Goal: Task Accomplishment & Management: Manage account settings

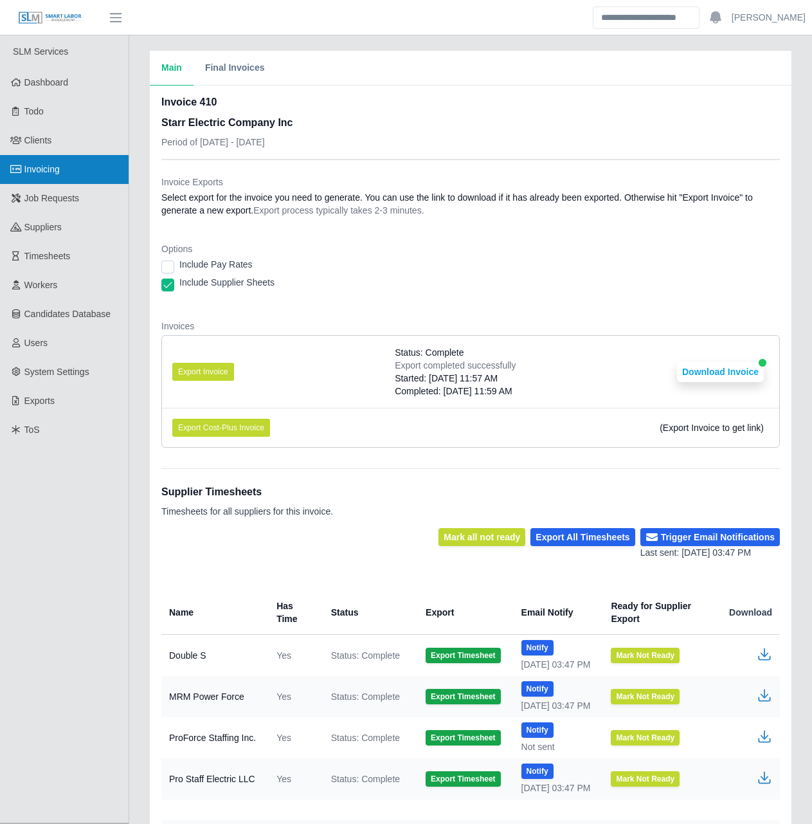
click at [53, 167] on span "Invoicing" at bounding box center [41, 169] width 35 height 10
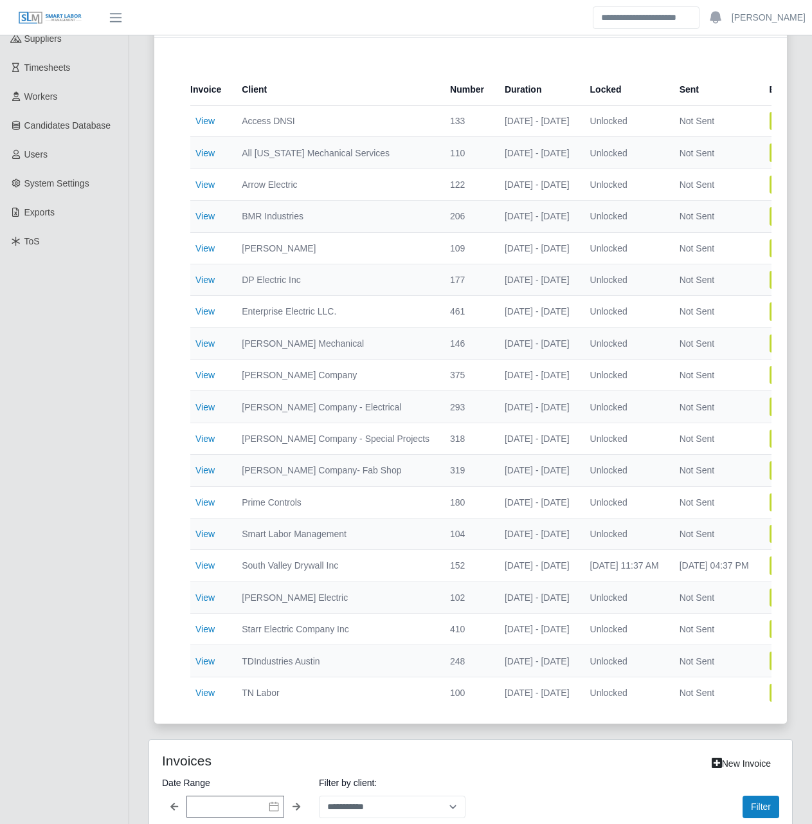
scroll to position [193, 0]
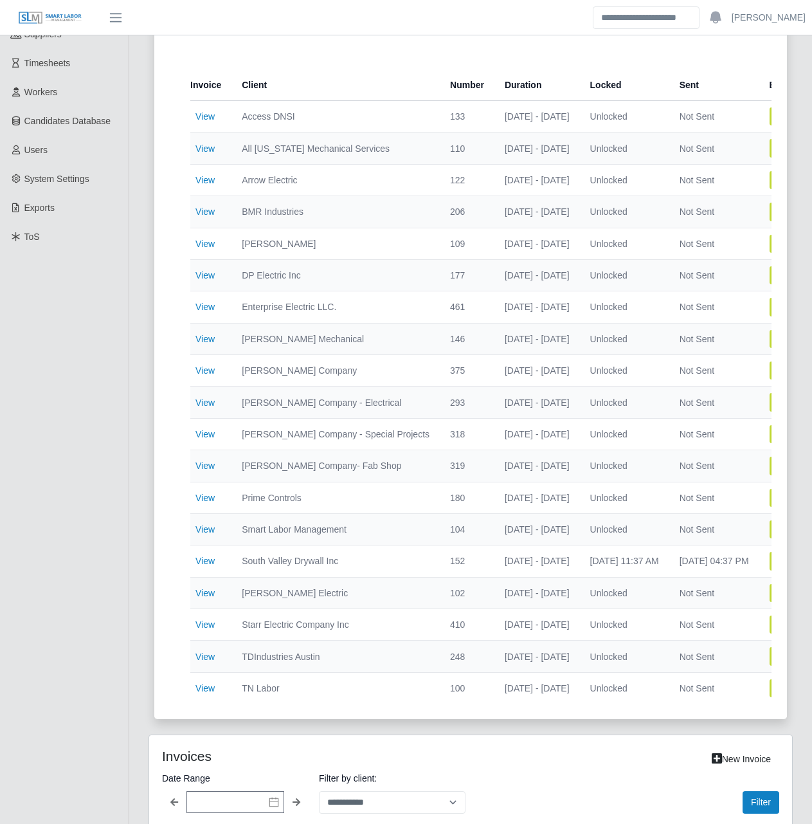
click at [204, 267] on td "View" at bounding box center [210, 275] width 41 height 32
click at [208, 278] on link "View" at bounding box center [204, 275] width 19 height 10
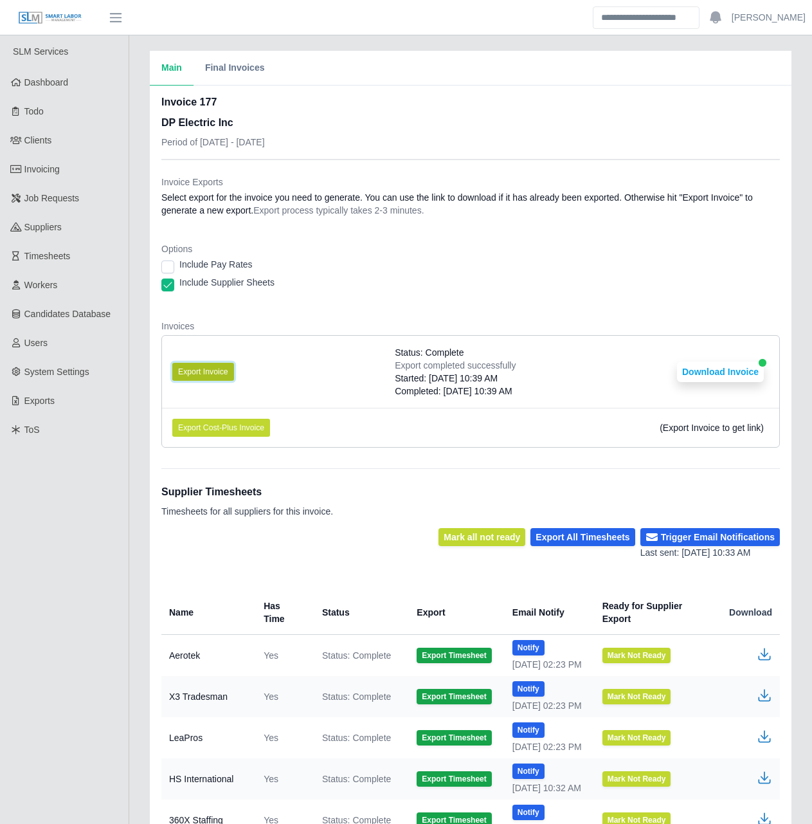
click at [210, 374] on button "Export Invoice" at bounding box center [203, 372] width 62 height 18
click at [356, 192] on dd "Select export for the invoice you need to generate. You can use the link to dow…" at bounding box center [470, 204] width 619 height 26
drag, startPoint x: 356, startPoint y: 192, endPoint x: 358, endPoint y: 167, distance: 25.2
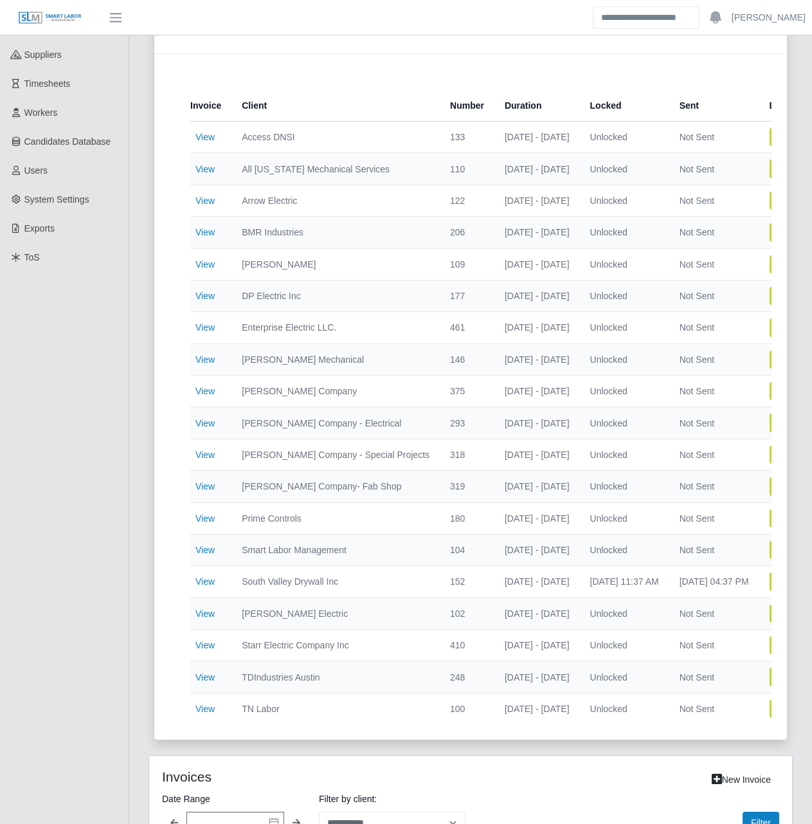
scroll to position [257, 0]
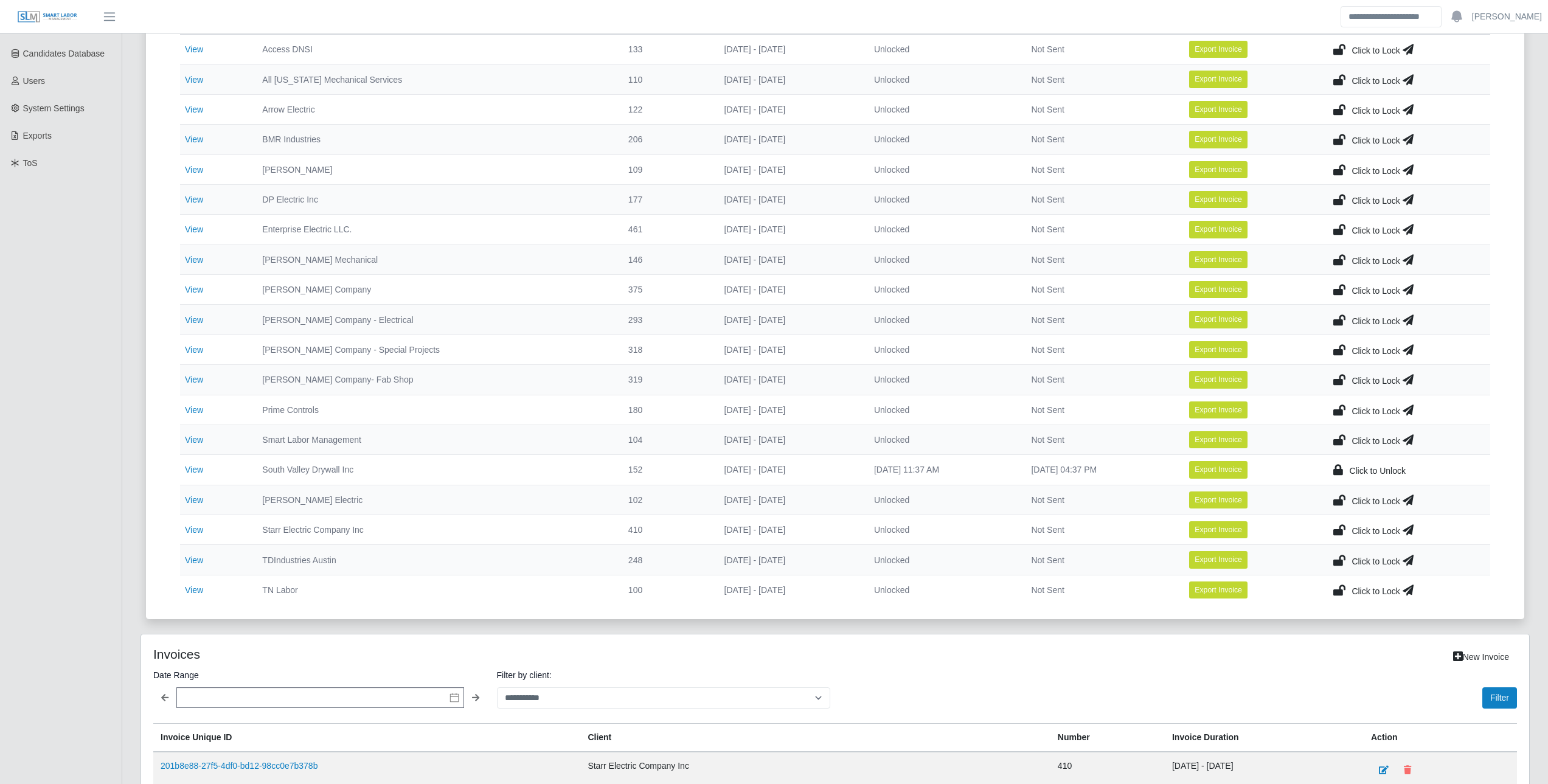
click at [767, 530] on icon at bounding box center [1339, 530] width 12 height 17
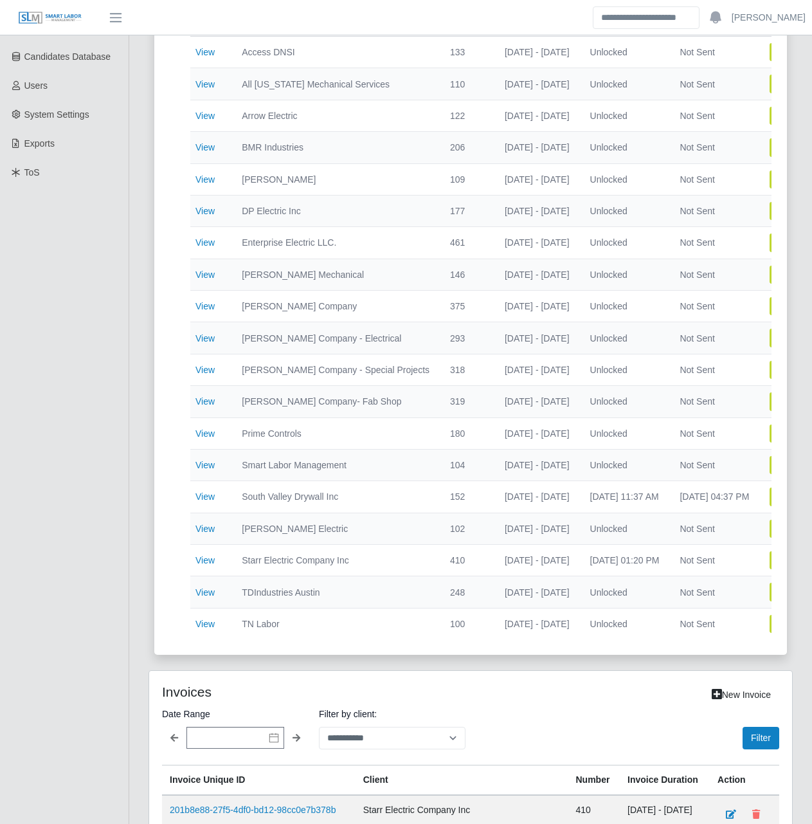
click at [140, 215] on div "Current Invoices Total Invoices with time 19 Total Invoices Exported 15 Total M…" at bounding box center [471, 226] width 664 height 887
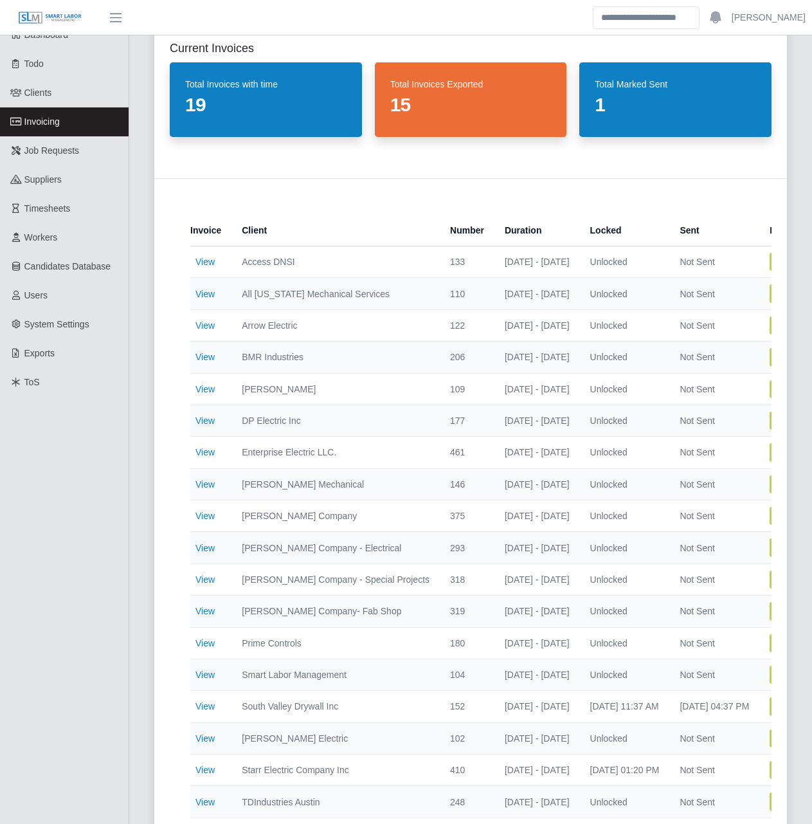
scroll to position [0, 0]
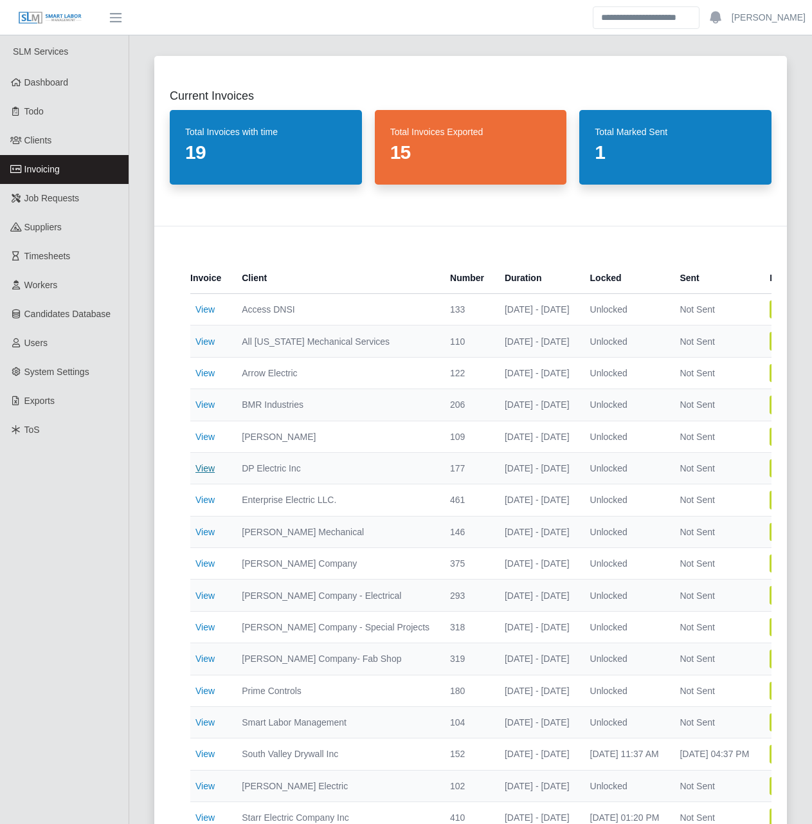
click at [196, 471] on link "View" at bounding box center [204, 468] width 19 height 10
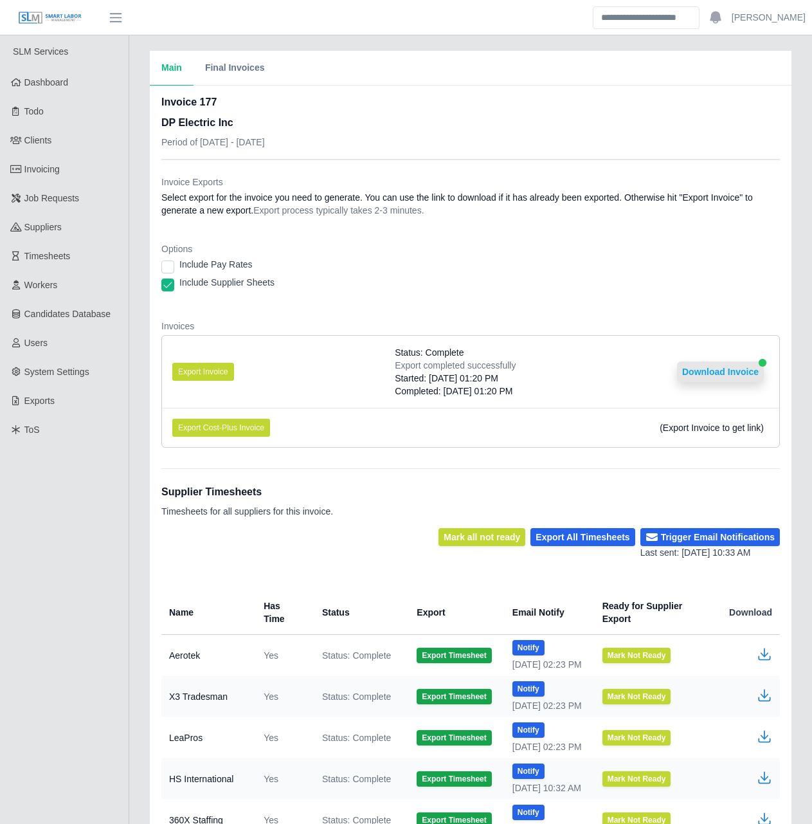
click at [730, 372] on button "Download Invoice" at bounding box center [720, 371] width 87 height 21
click at [80, 165] on link "Invoicing" at bounding box center [64, 169] width 129 height 29
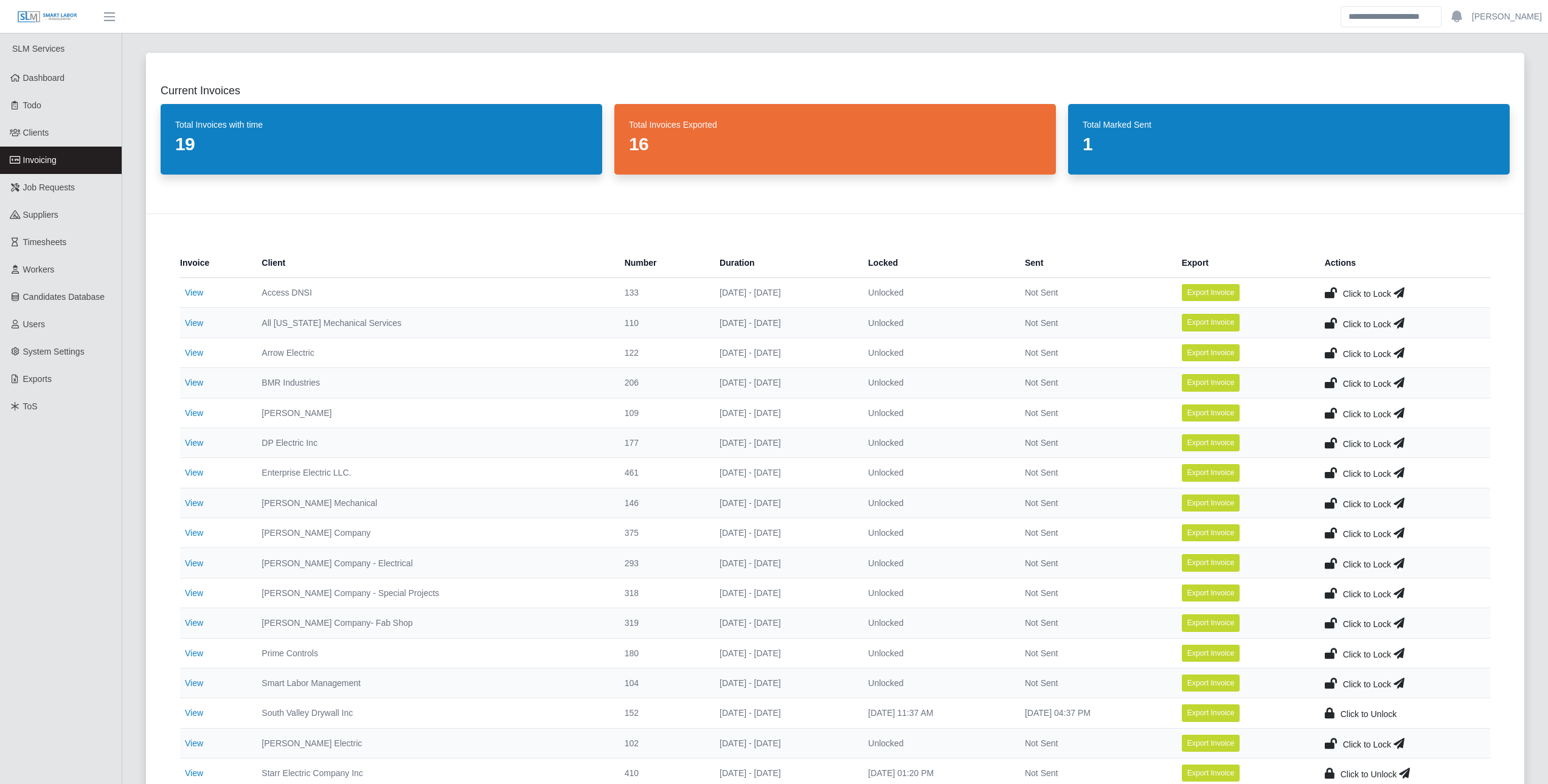
click at [777, 439] on icon at bounding box center [1330, 443] width 12 height 17
click at [777, 440] on icon at bounding box center [1405, 443] width 11 height 17
click at [46, 126] on link "Clients" at bounding box center [61, 132] width 122 height 27
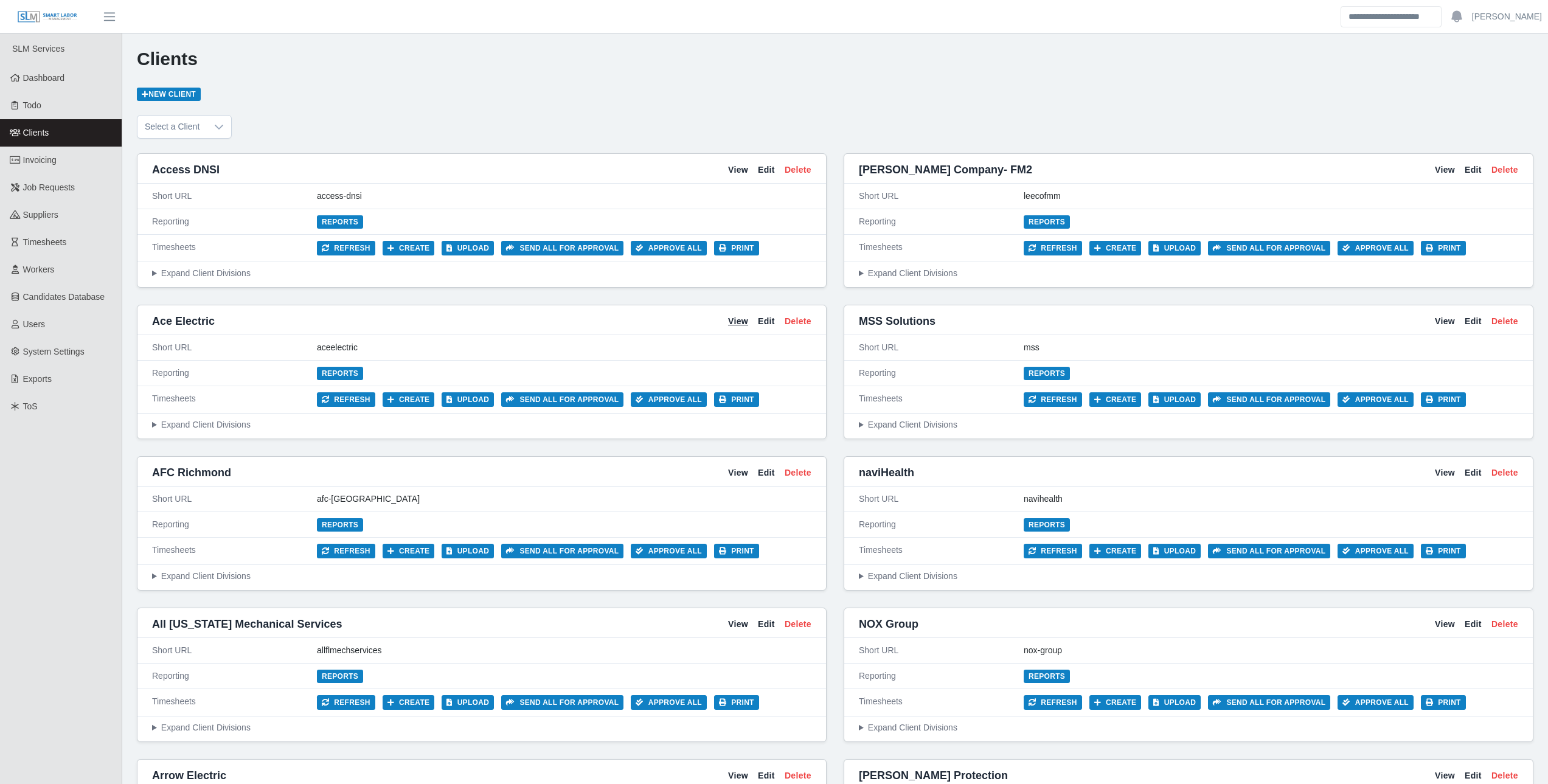
click at [733, 320] on link "View" at bounding box center [738, 322] width 20 height 13
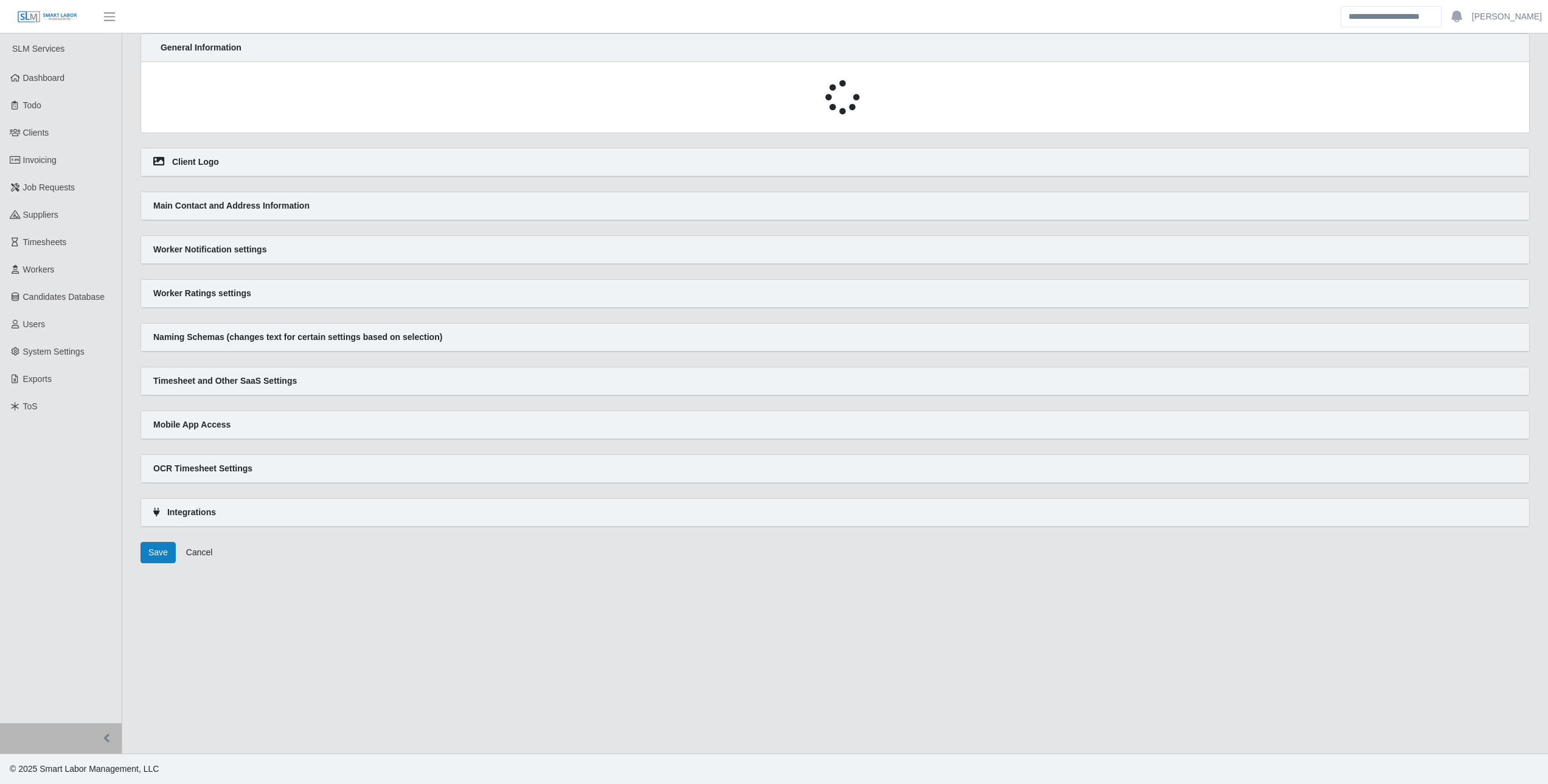
select select
select select "******"
select select "*"
select select "*****"
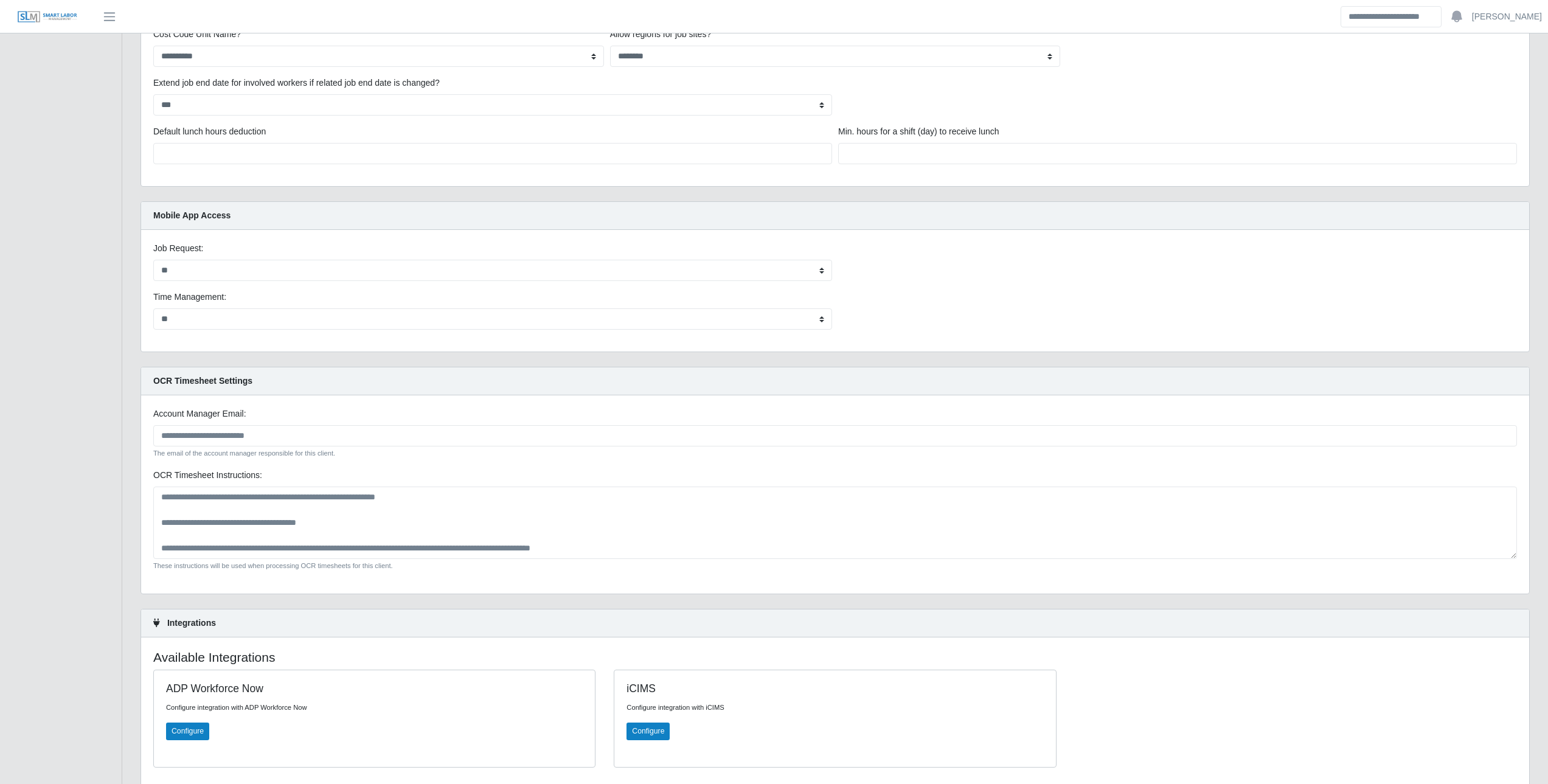
scroll to position [1697, 0]
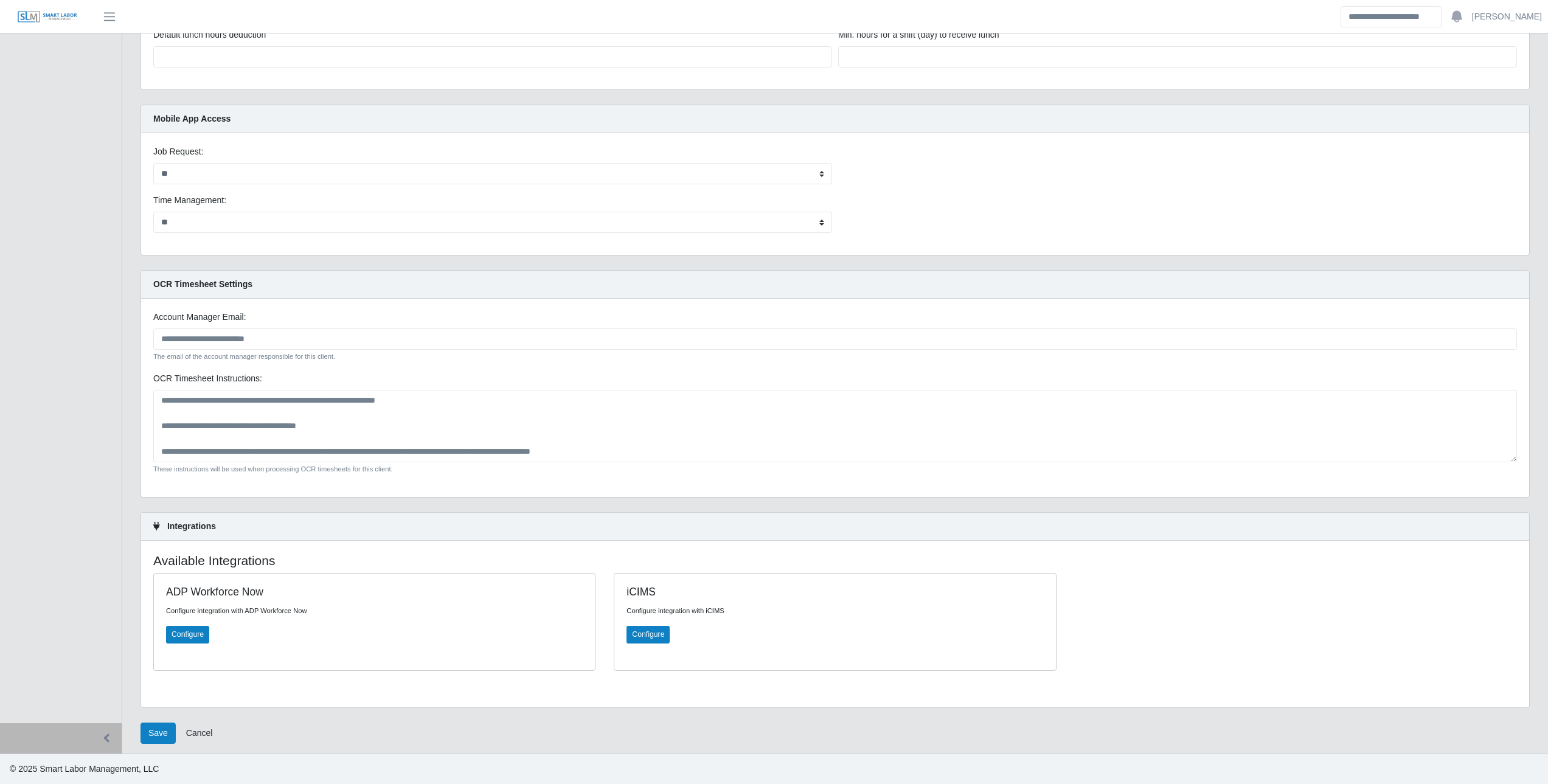
click at [155, 533] on div "Integrations" at bounding box center [835, 527] width 1388 height 28
drag, startPoint x: 178, startPoint y: 514, endPoint x: 176, endPoint y: 500, distance: 14.1
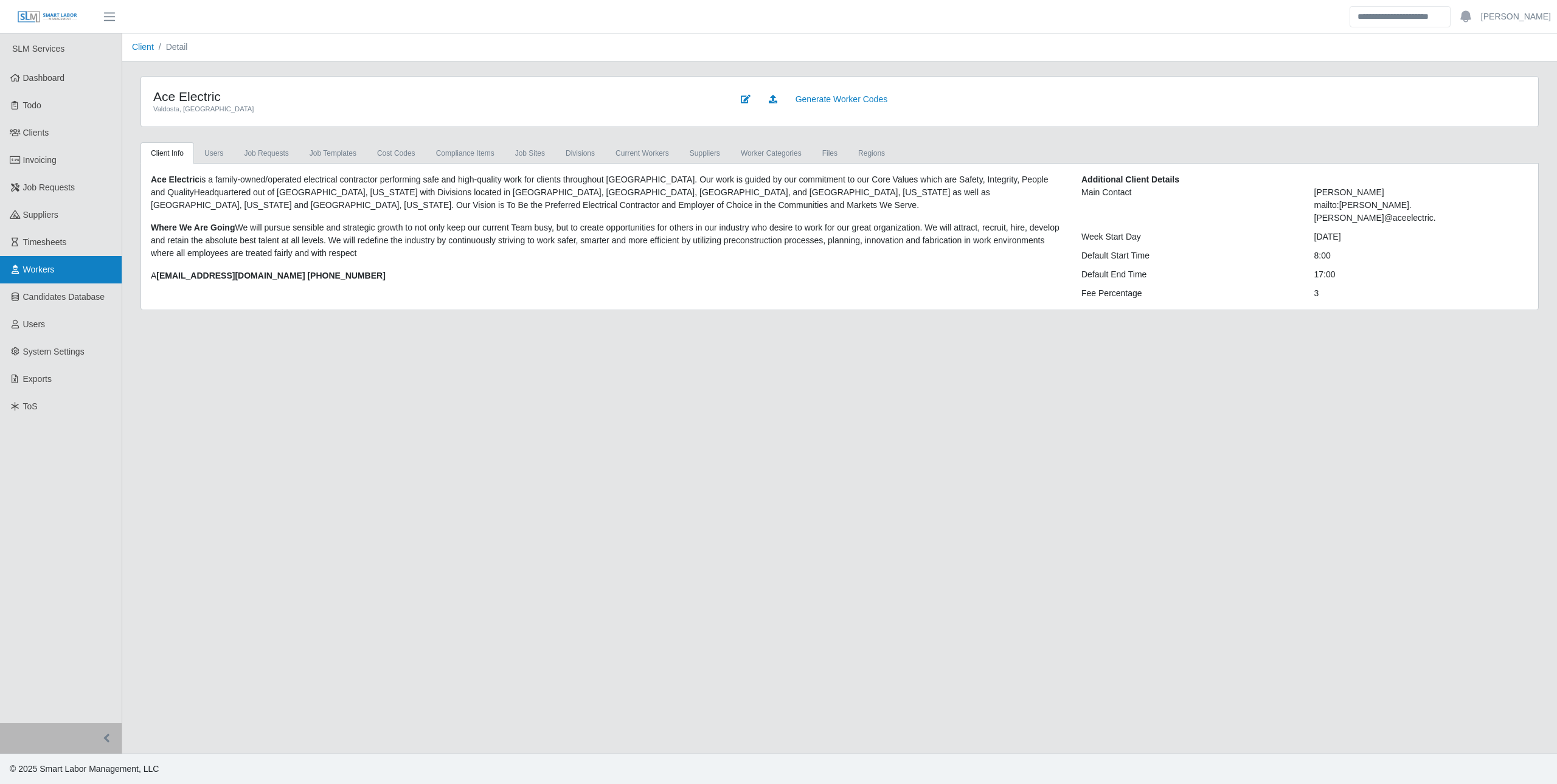
click at [57, 260] on link "Workers" at bounding box center [61, 270] width 122 height 27
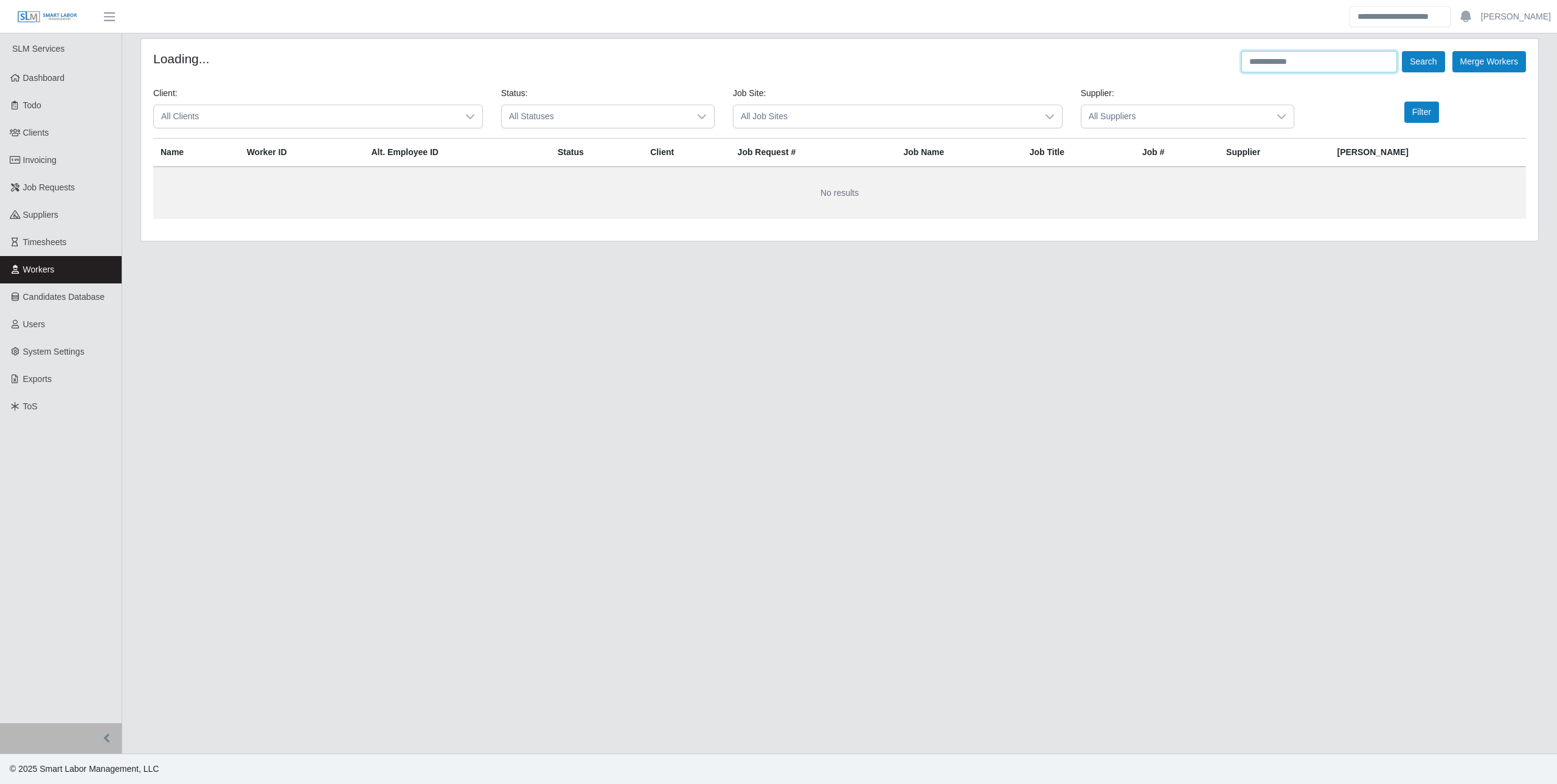
click at [1309, 59] on input "text" at bounding box center [1319, 61] width 156 height 22
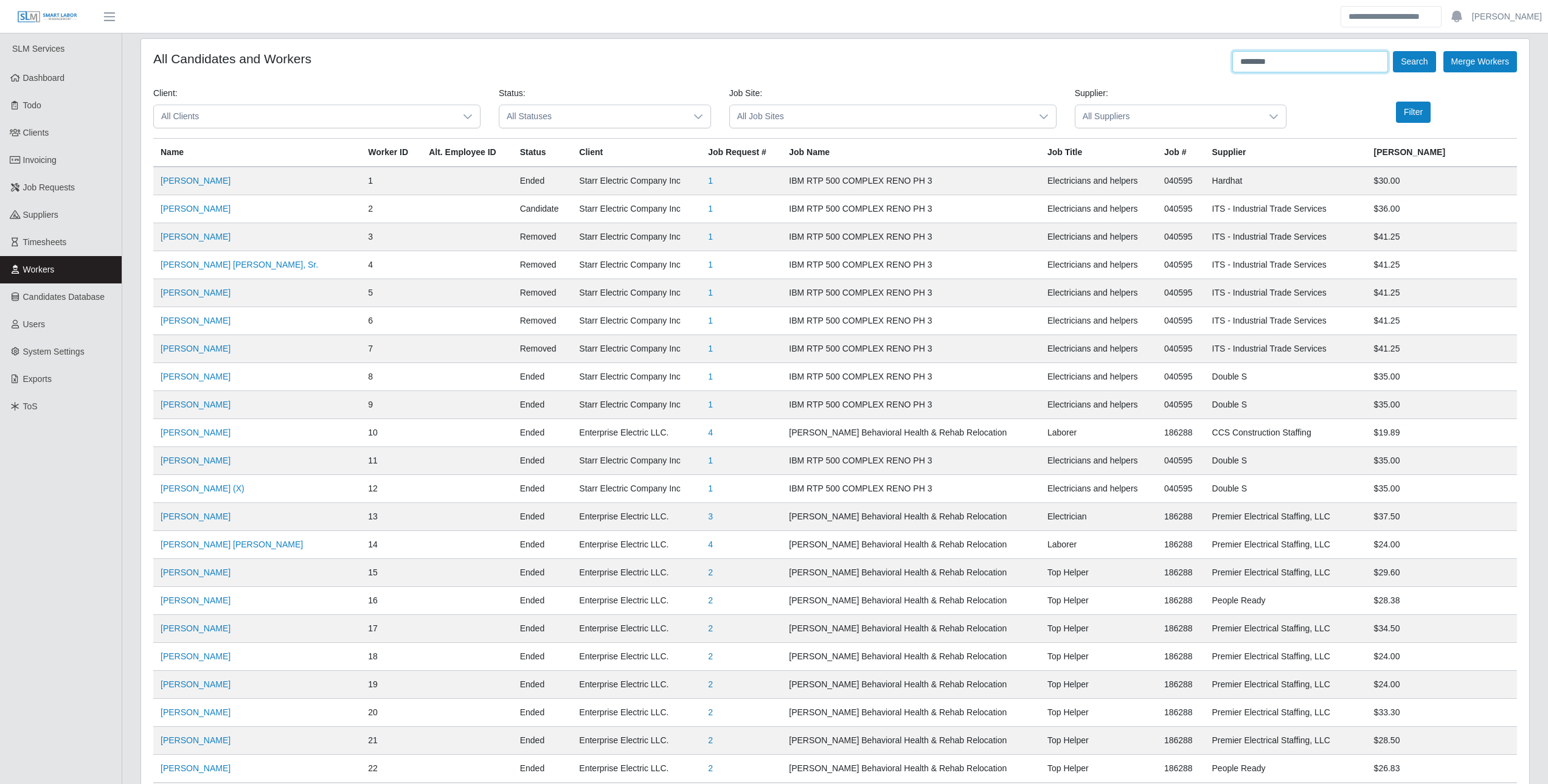
click at [1393, 51] on button "Search" at bounding box center [1414, 61] width 43 height 22
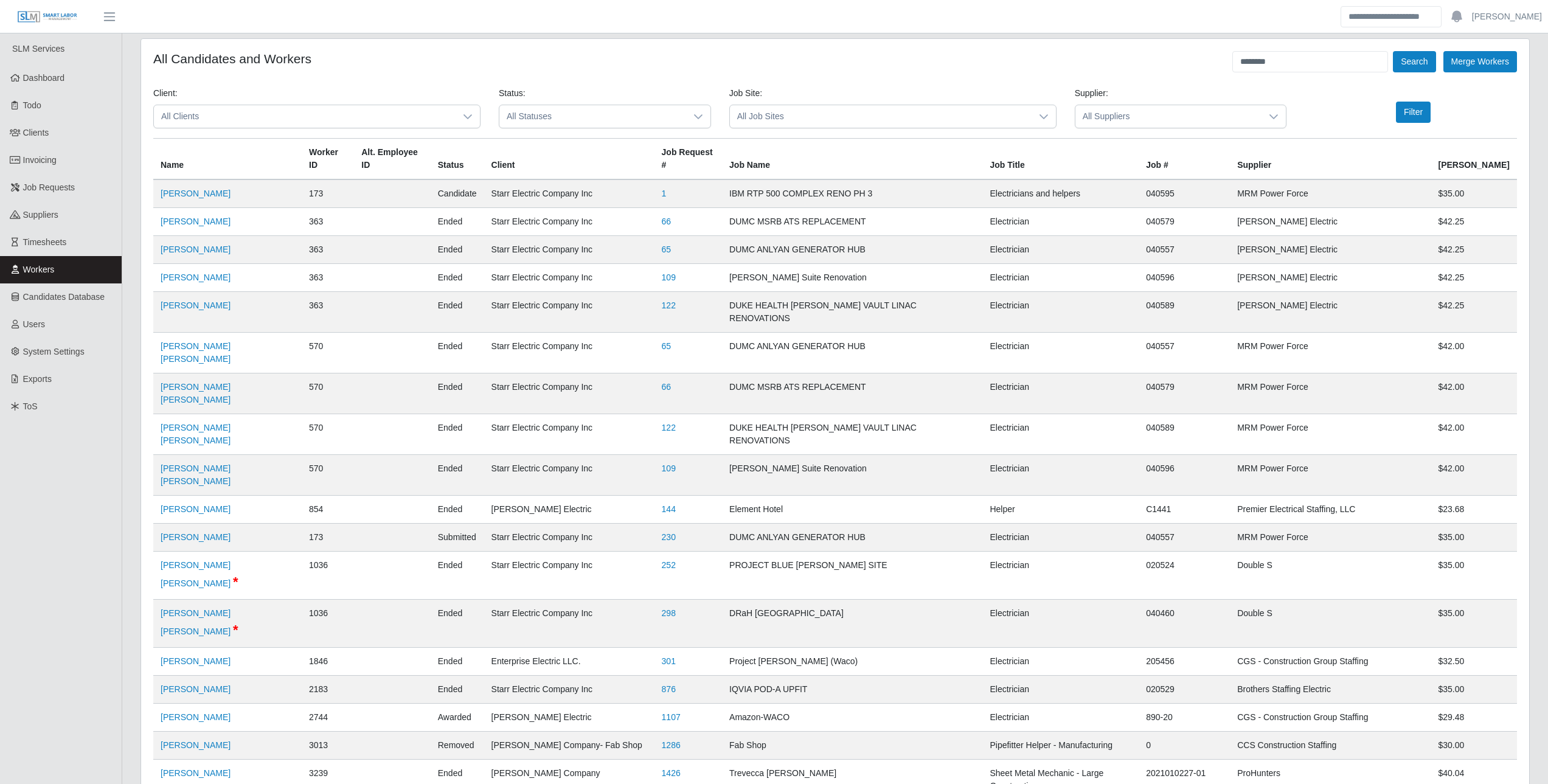
click at [226, 57] on h4 "All Candidates and Workers" at bounding box center [232, 59] width 158 height 15
click at [1307, 59] on input "*******" at bounding box center [1311, 61] width 156 height 22
type input "**********"
click at [1393, 51] on button "Search" at bounding box center [1414, 61] width 43 height 22
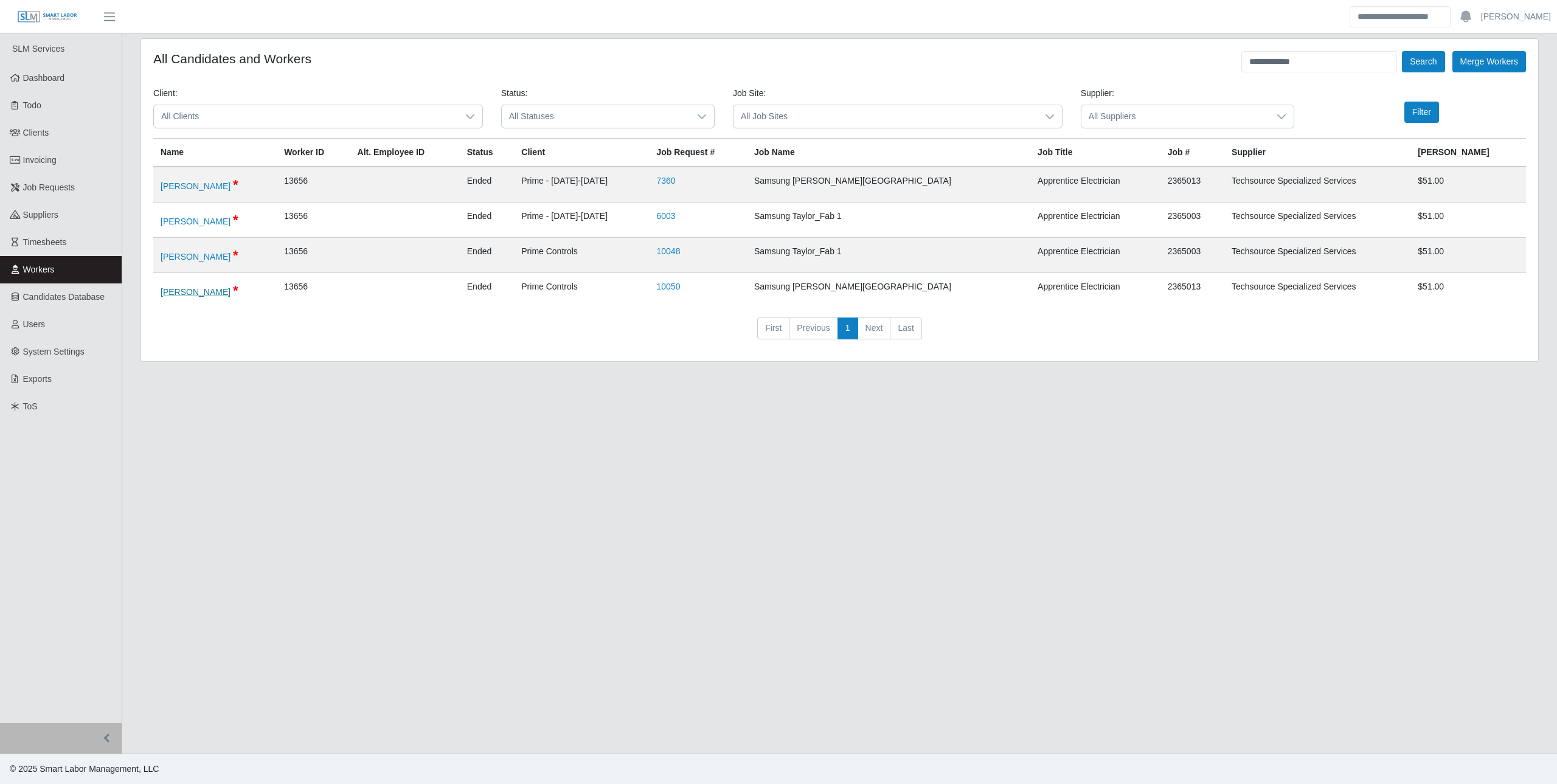
click at [193, 294] on link "Armando Ponce" at bounding box center [196, 291] width 70 height 9
click at [166, 452] on main "**********" at bounding box center [839, 392] width 1435 height 720
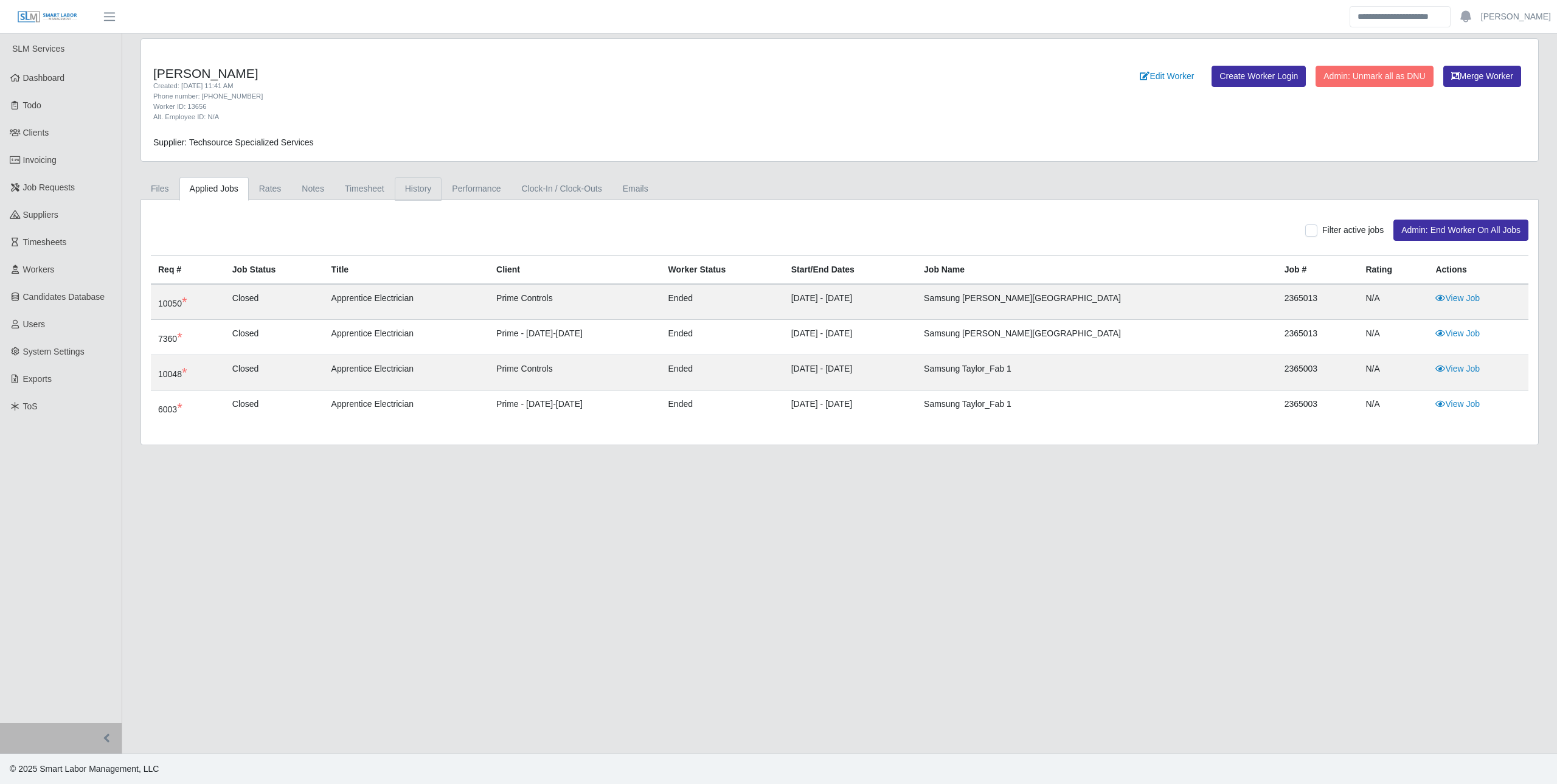
click at [400, 193] on link "History" at bounding box center [418, 188] width 47 height 24
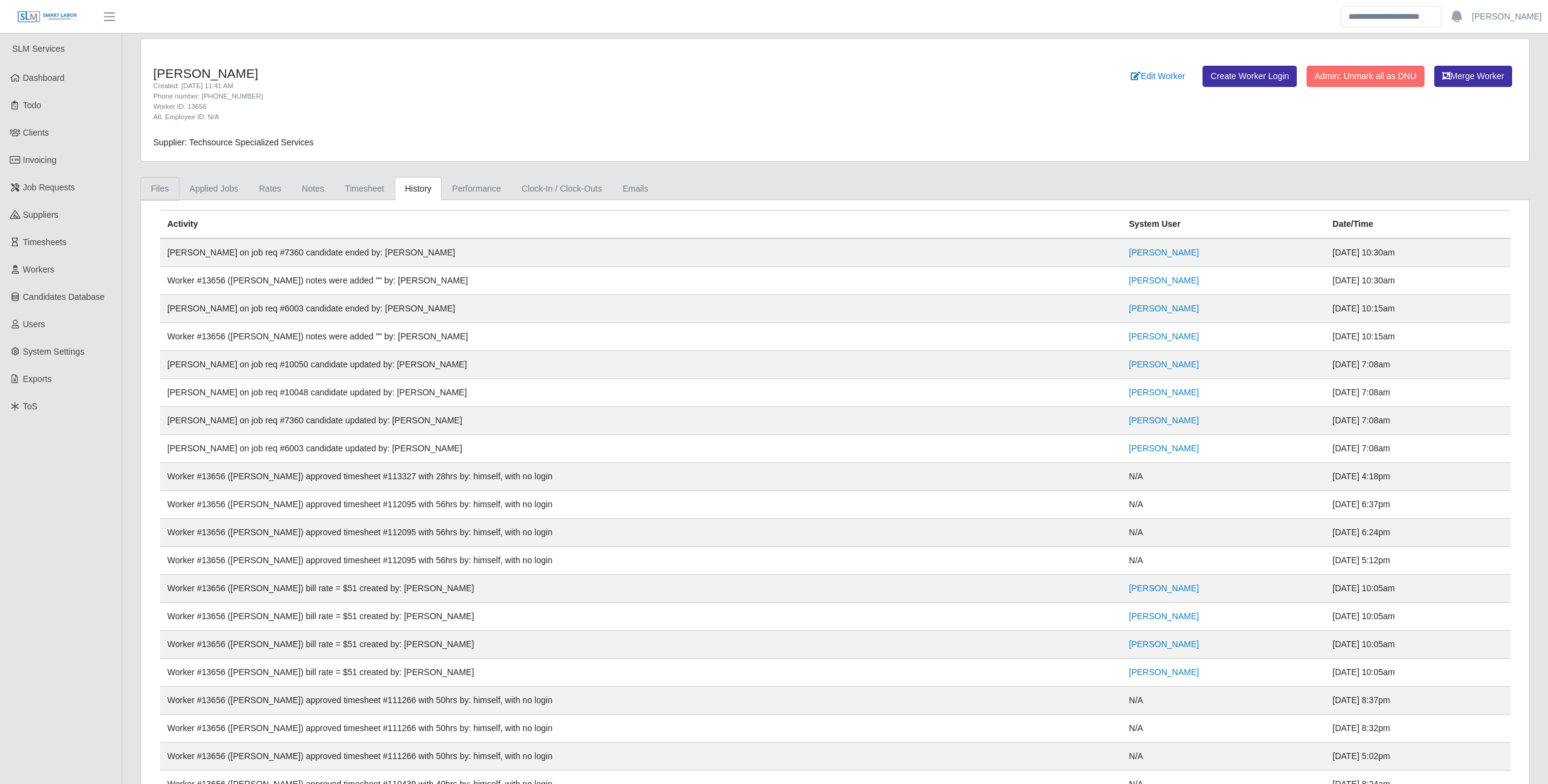
click at [167, 193] on link "Files" at bounding box center [160, 188] width 39 height 24
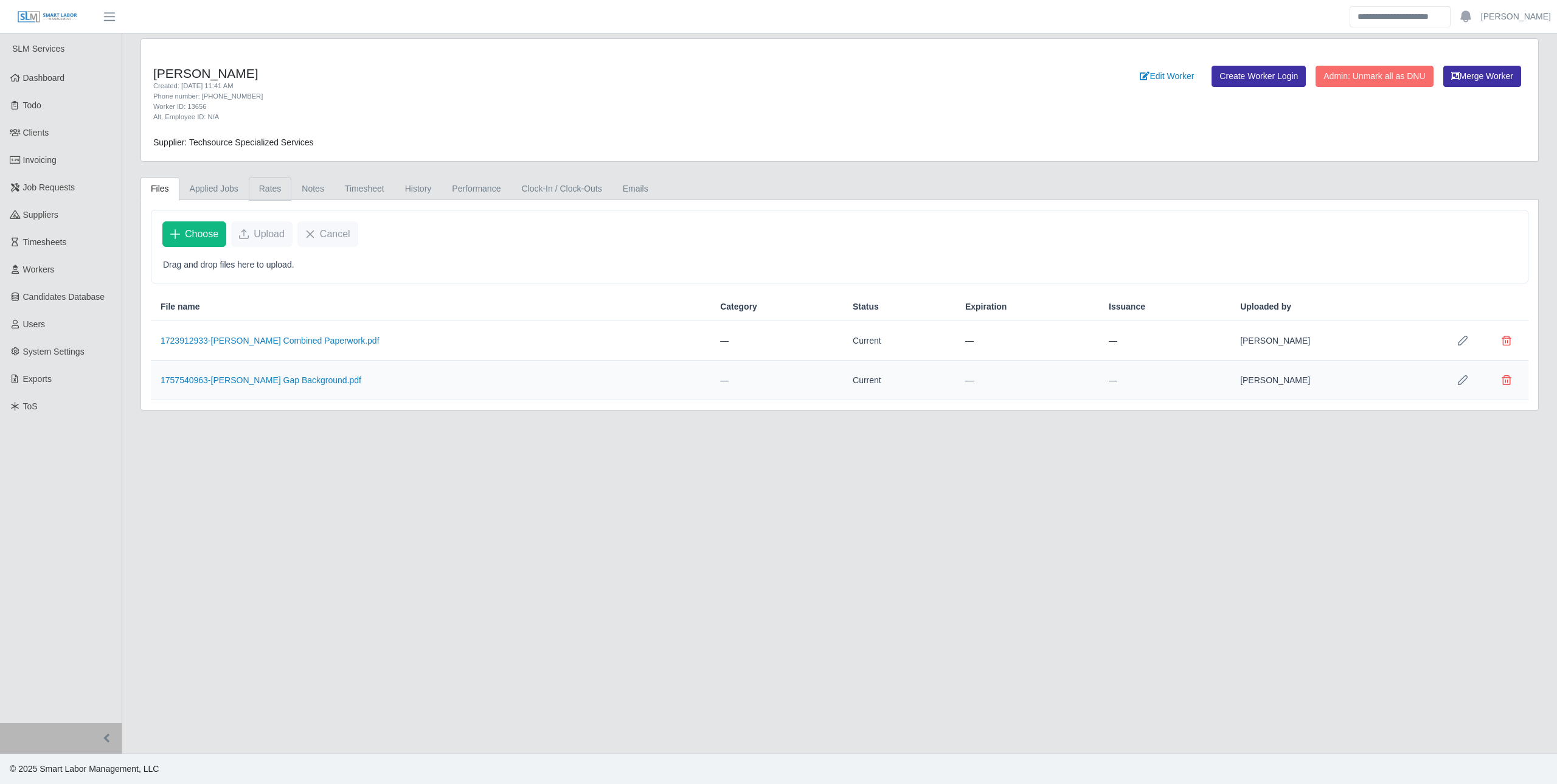
click at [266, 189] on link "Rates" at bounding box center [271, 188] width 44 height 24
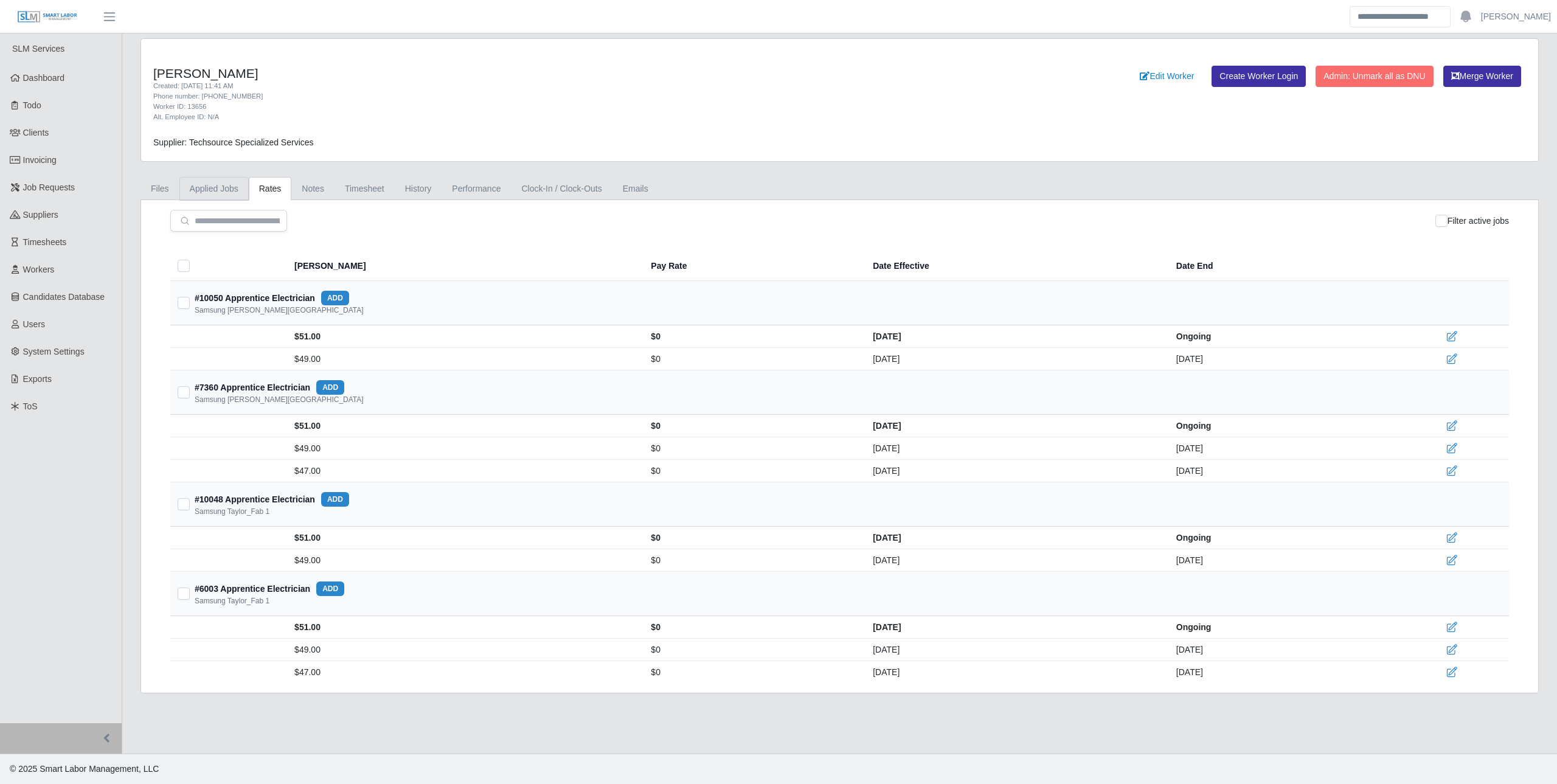
click at [208, 197] on link "Applied Jobs" at bounding box center [214, 188] width 69 height 24
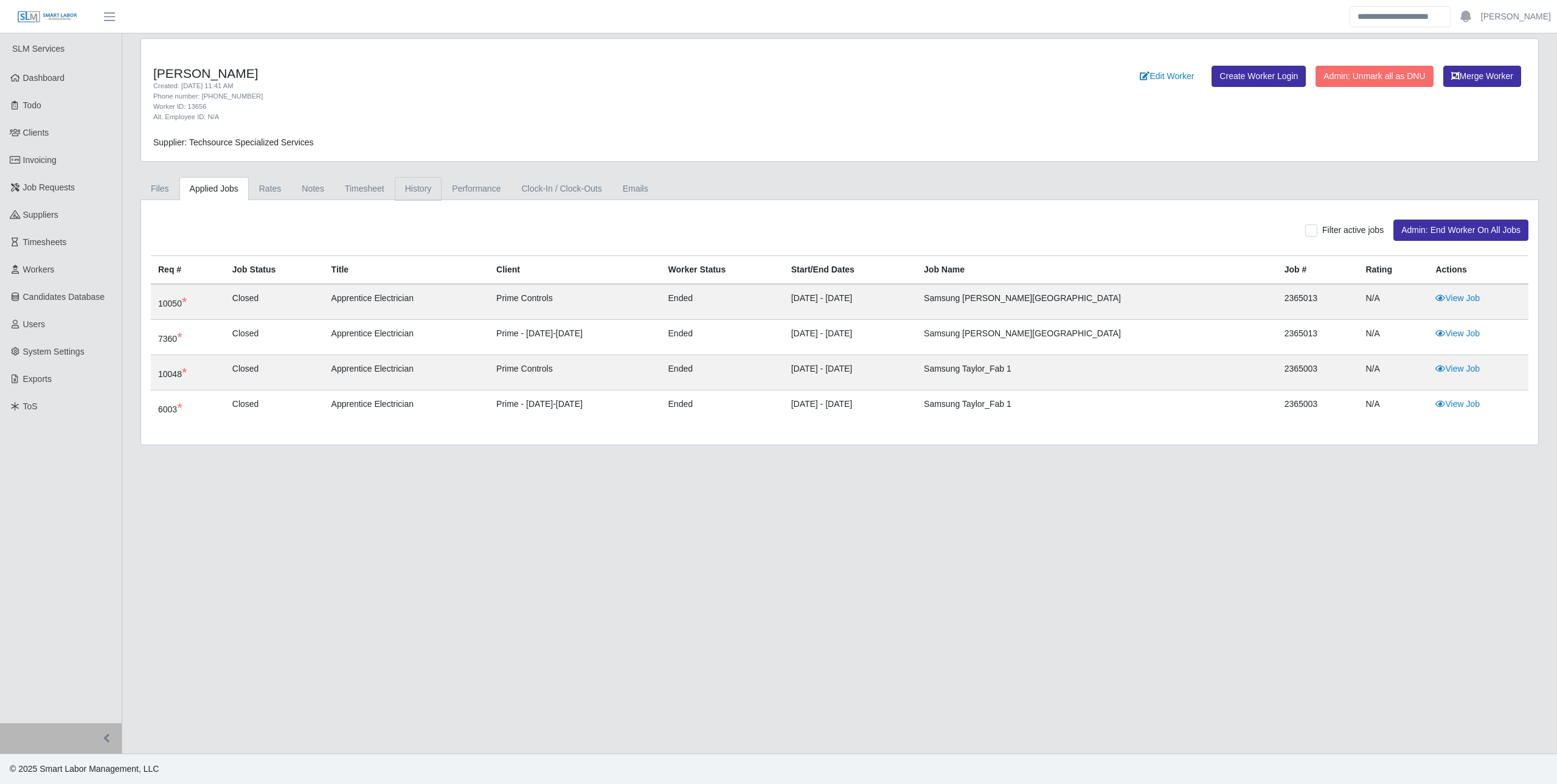
click at [423, 184] on link "History" at bounding box center [418, 188] width 47 height 24
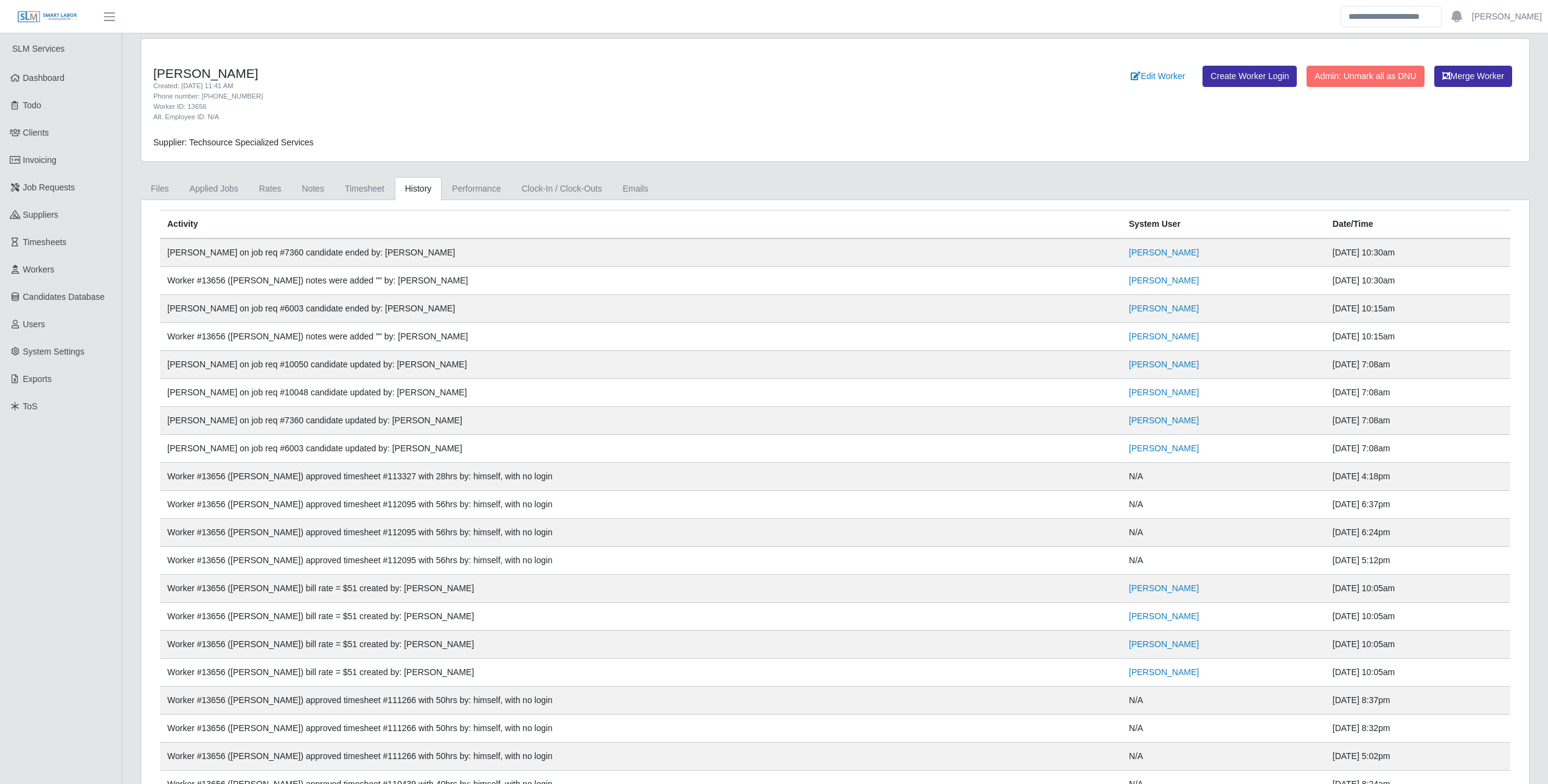
drag, startPoint x: 172, startPoint y: 368, endPoint x: 459, endPoint y: 377, distance: 287.1
click at [459, 377] on td "[PERSON_NAME] on job req #10050 candidate updated by: [PERSON_NAME]" at bounding box center [641, 365] width 962 height 28
